Goal: Task Accomplishment & Management: Manage account settings

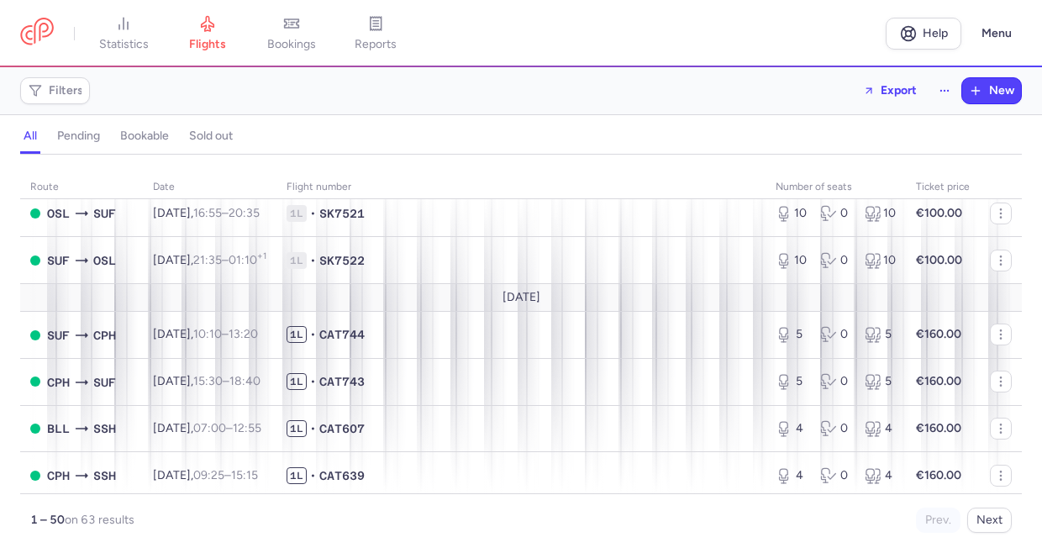
scroll to position [757, 0]
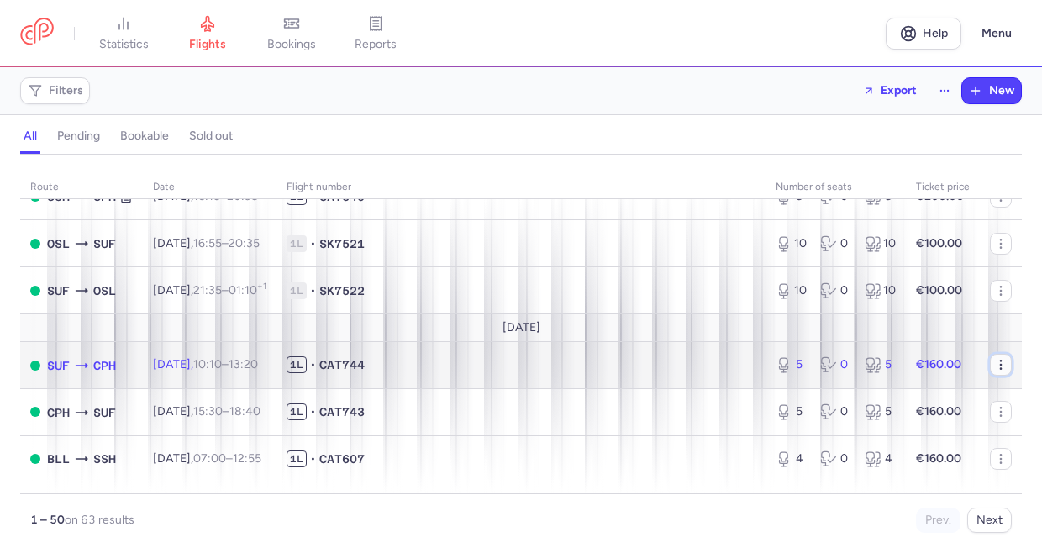
click at [995, 364] on icon "button" at bounding box center [1001, 364] width 13 height 13
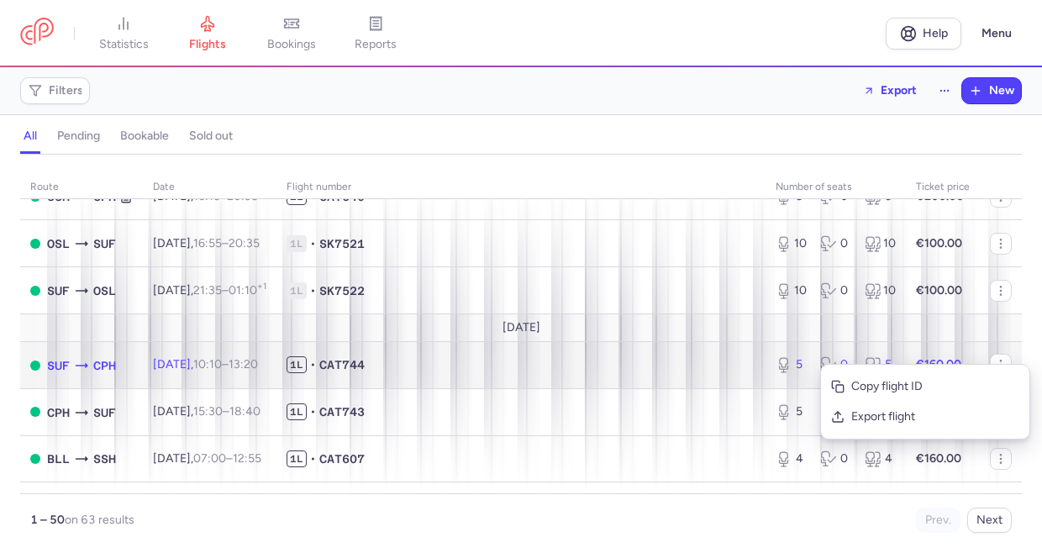
click at [650, 369] on span "1L • CAT744" at bounding box center [521, 364] width 469 height 17
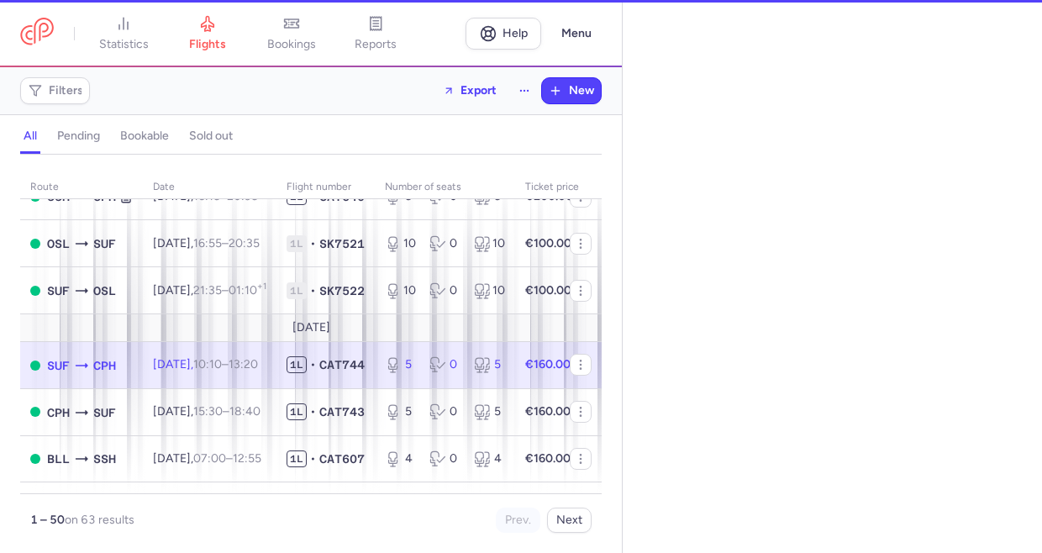
select select "days"
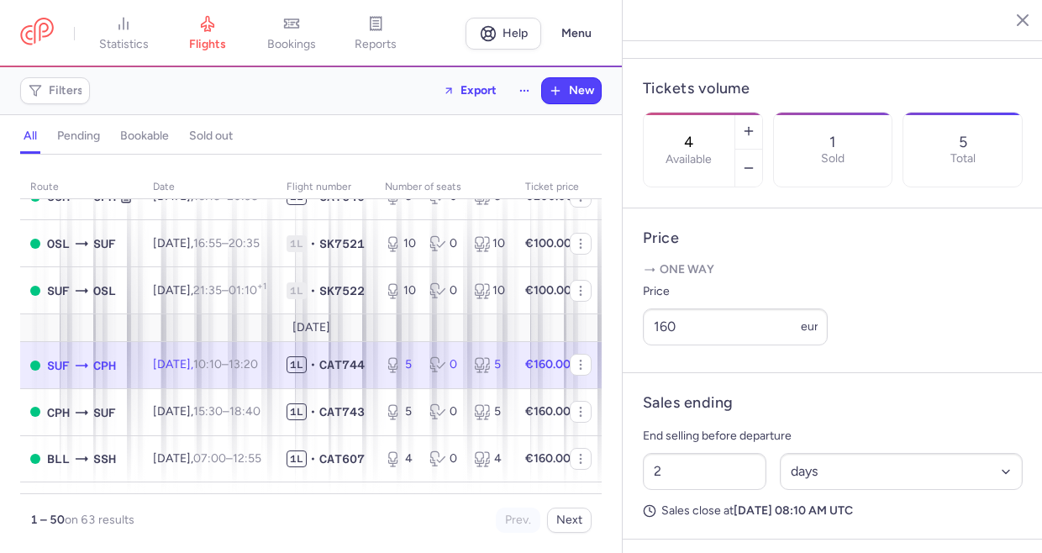
scroll to position [504, 0]
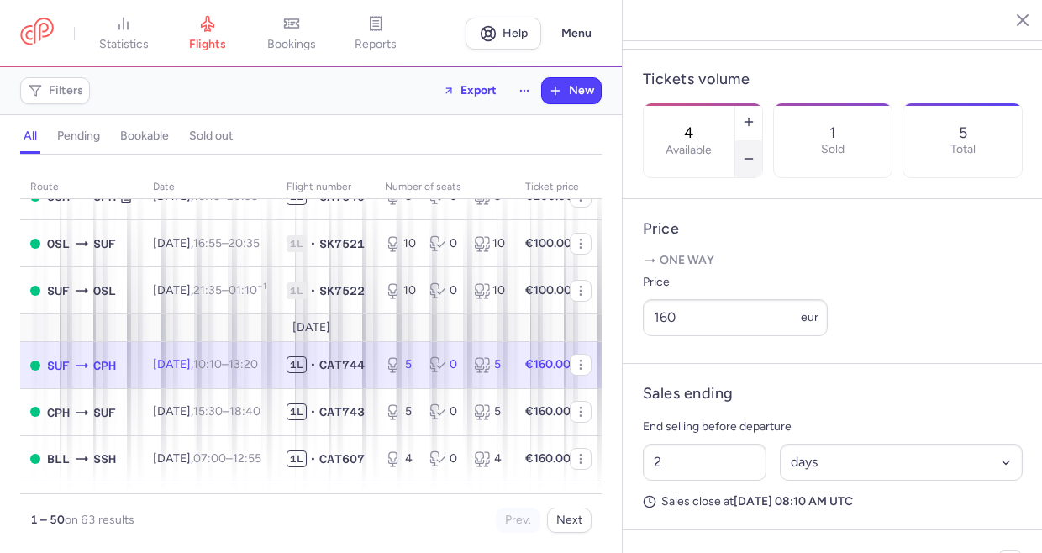
click at [763, 140] on button "button" at bounding box center [749, 158] width 27 height 37
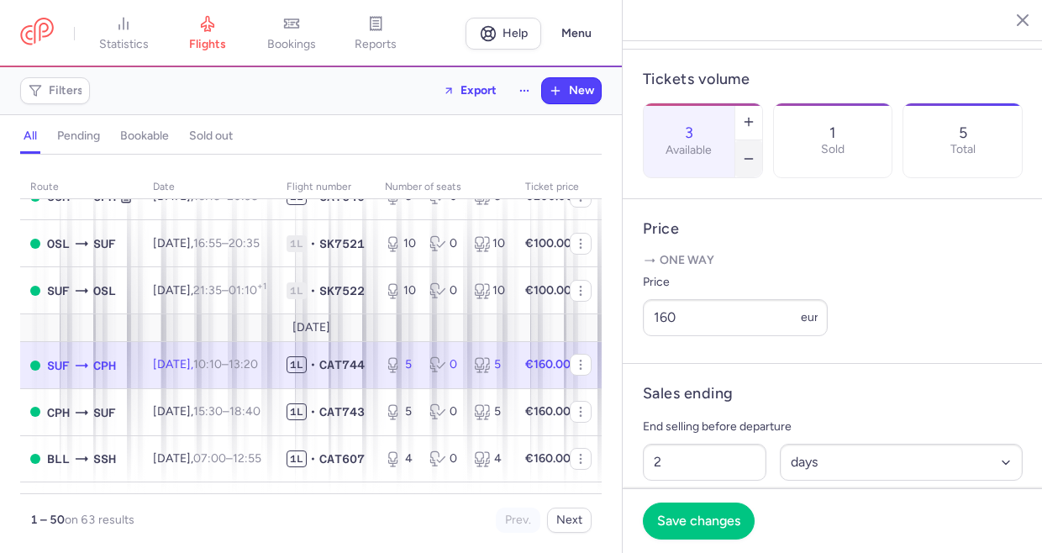
click at [763, 140] on button "button" at bounding box center [749, 158] width 27 height 37
click at [719, 525] on span "Save changes" at bounding box center [698, 520] width 83 height 15
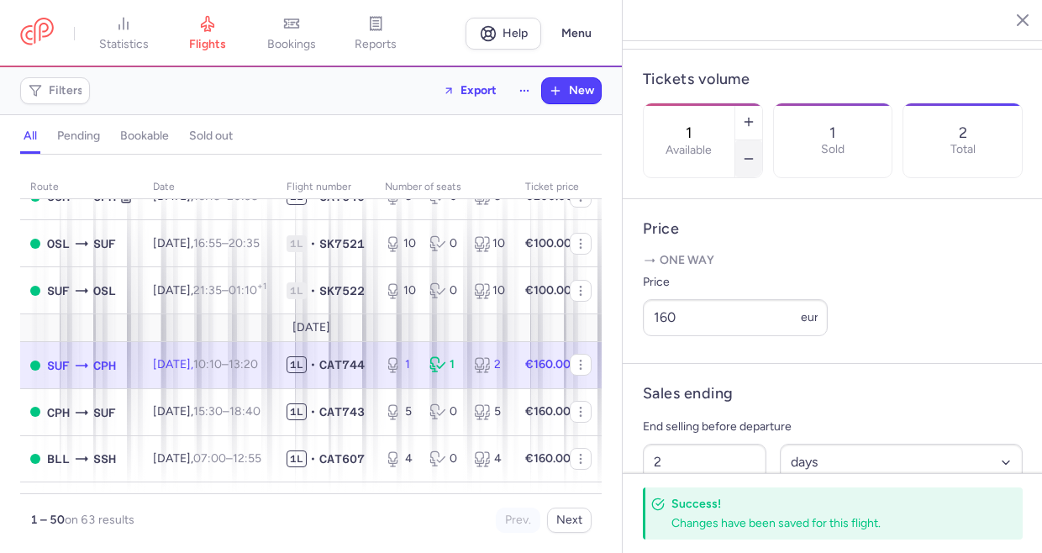
click at [756, 152] on icon "button" at bounding box center [748, 158] width 13 height 13
type input "0"
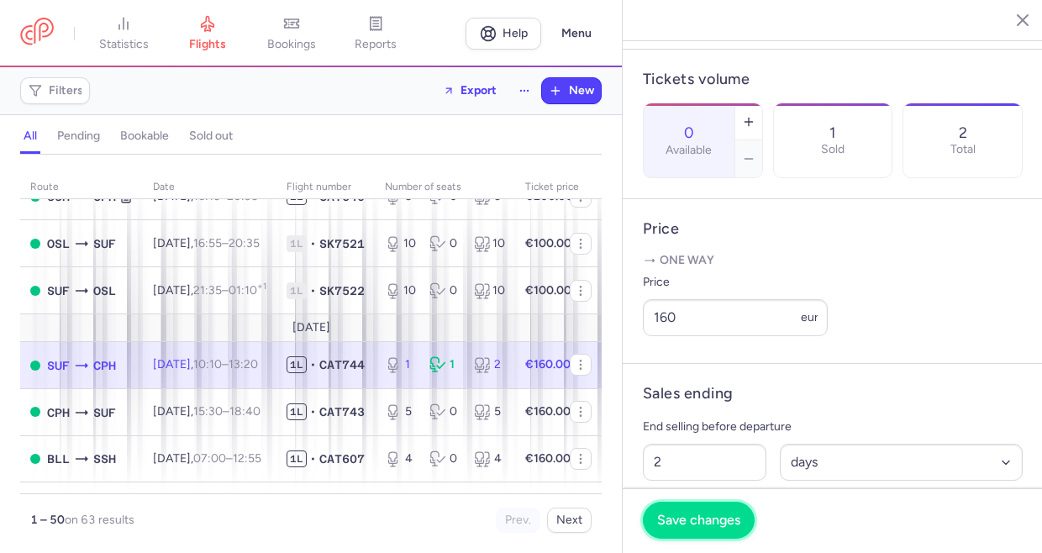
click at [694, 529] on button "Save changes" at bounding box center [699, 520] width 112 height 37
